Goal: Information Seeking & Learning: Learn about a topic

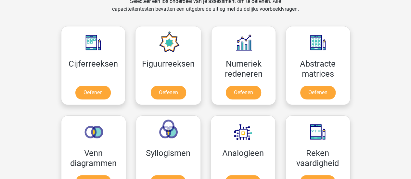
scroll to position [263, 0]
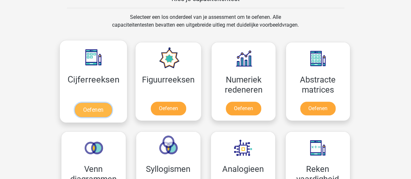
click at [93, 105] on link "Oefenen" at bounding box center [93, 110] width 37 height 14
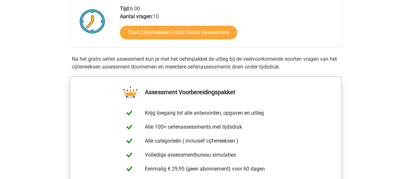
scroll to position [172, 0]
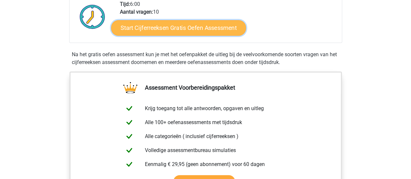
click at [194, 33] on link "Start Cijferreeksen Gratis Oefen Assessment" at bounding box center [178, 28] width 135 height 16
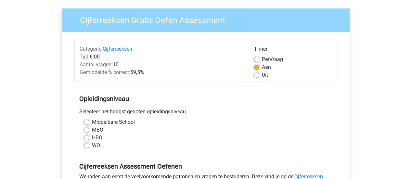
scroll to position [47, 0]
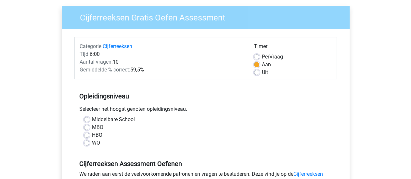
click at [262, 75] on label "Uit" at bounding box center [265, 72] width 6 height 8
click at [254, 75] on input "Uit" at bounding box center [256, 71] width 5 height 6
radio input "true"
click at [92, 135] on label "HBO" at bounding box center [97, 135] width 10 height 8
click at [87, 135] on input "HBO" at bounding box center [86, 134] width 5 height 6
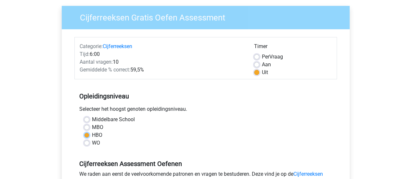
radio input "true"
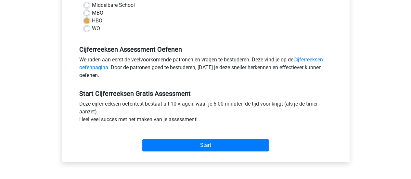
scroll to position [170, 0]
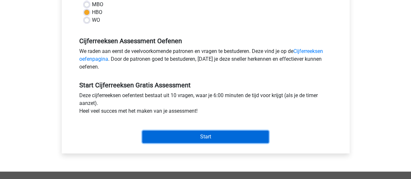
click at [208, 131] on input "Start" at bounding box center [205, 136] width 126 height 12
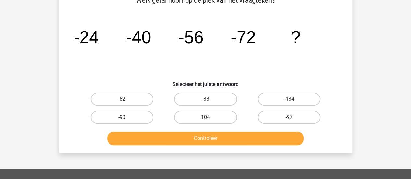
scroll to position [42, 0]
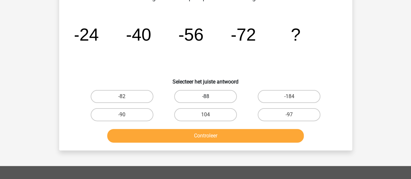
click at [203, 94] on label "-88" at bounding box center [205, 96] width 63 height 13
click at [205, 96] on input "-88" at bounding box center [207, 98] width 4 height 4
radio input "true"
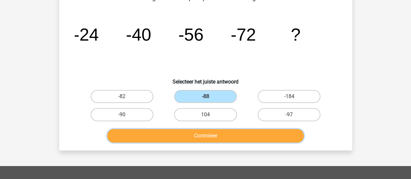
click at [205, 137] on button "Controleer" at bounding box center [205, 136] width 196 height 14
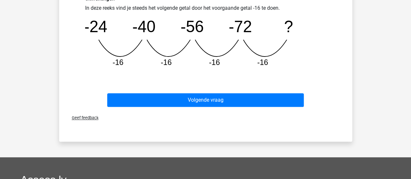
scroll to position [187, 0]
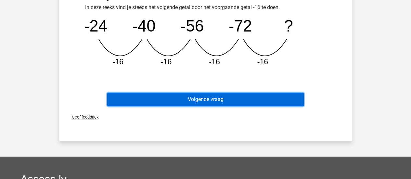
click at [235, 100] on button "Volgende vraag" at bounding box center [205, 100] width 196 height 14
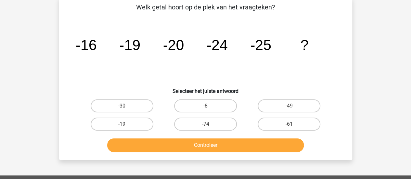
scroll to position [30, 0]
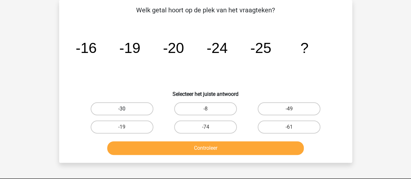
click at [132, 110] on label "-30" at bounding box center [122, 108] width 63 height 13
click at [126, 110] on input "-30" at bounding box center [124, 111] width 4 height 4
radio input "true"
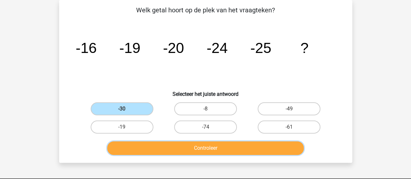
click at [189, 145] on button "Controleer" at bounding box center [205, 148] width 196 height 14
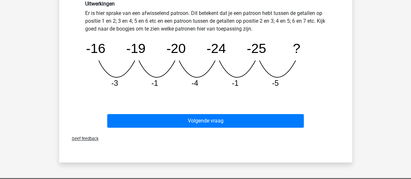
scroll to position [186, 0]
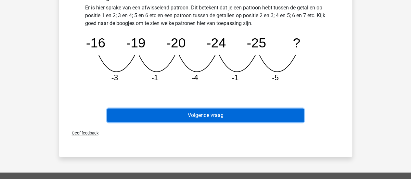
click at [205, 114] on button "Volgende vraag" at bounding box center [205, 115] width 196 height 14
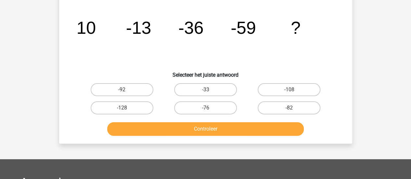
scroll to position [30, 0]
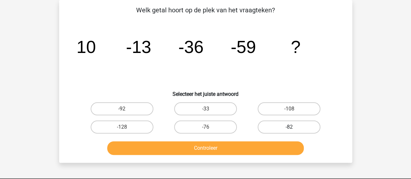
click at [272, 127] on label "-82" at bounding box center [288, 126] width 63 height 13
click at [289, 127] on input "-82" at bounding box center [291, 129] width 4 height 4
radio input "true"
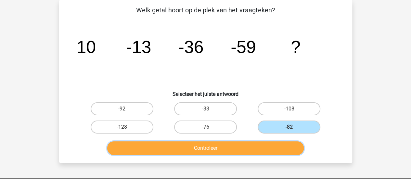
click at [240, 147] on button "Controleer" at bounding box center [205, 148] width 196 height 14
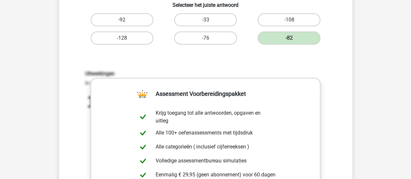
scroll to position [79, 0]
